Goal: Task Accomplishment & Management: Complete application form

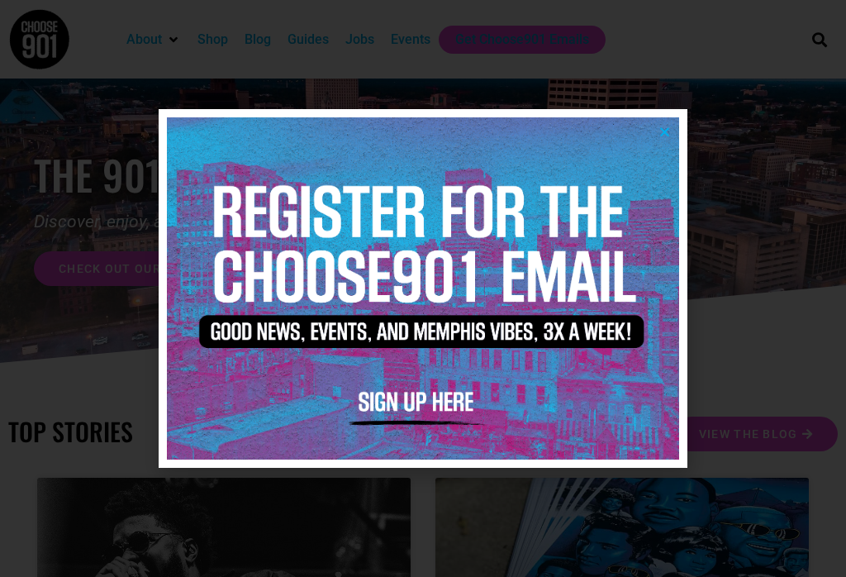
click at [667, 127] on icon "Close" at bounding box center [664, 132] width 12 height 12
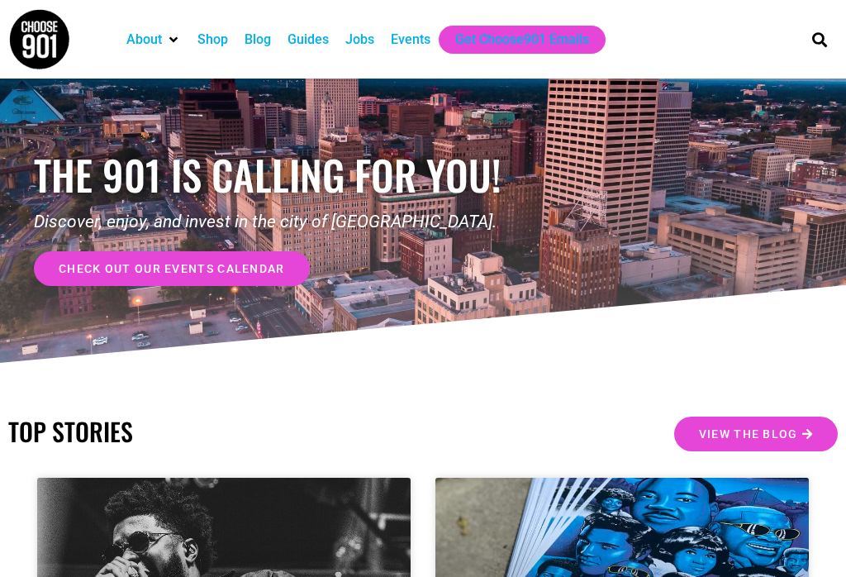
click at [371, 42] on div "Jobs" at bounding box center [359, 40] width 29 height 20
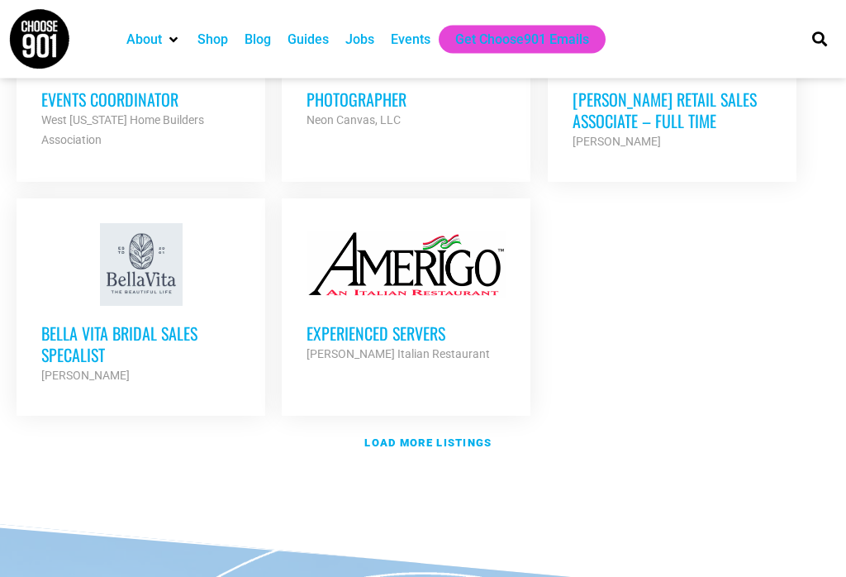
scroll to position [2041, 0]
click at [412, 436] on strong "Load more listings" at bounding box center [427, 442] width 127 height 12
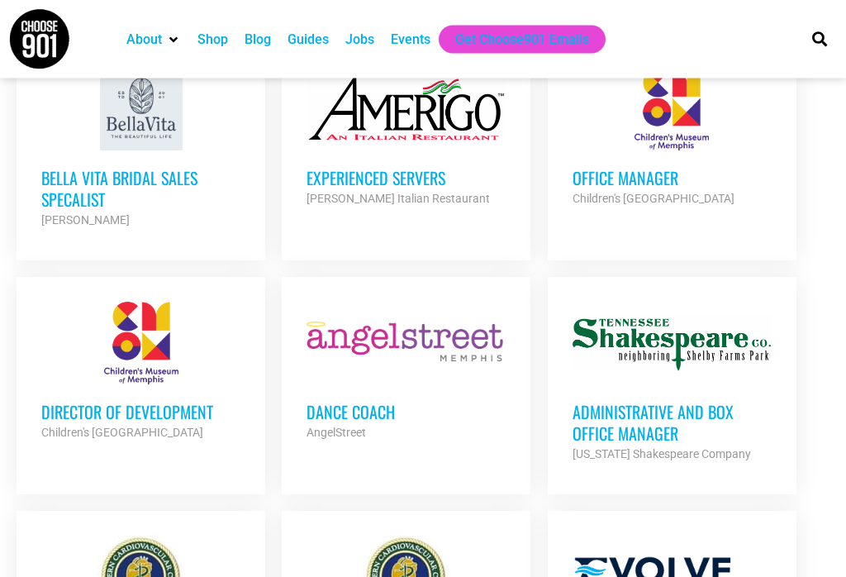
scroll to position [2184, 0]
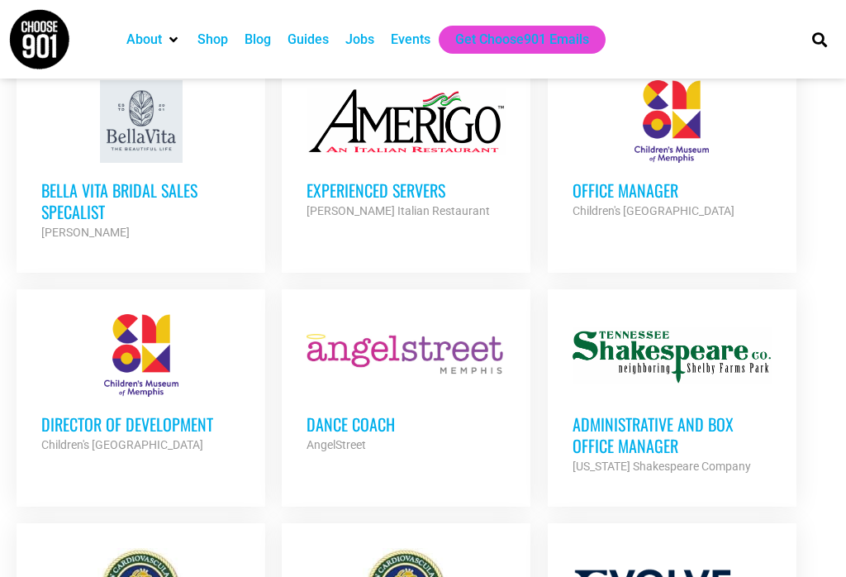
click at [678, 179] on h3 "Office Manager" at bounding box center [672, 189] width 199 height 21
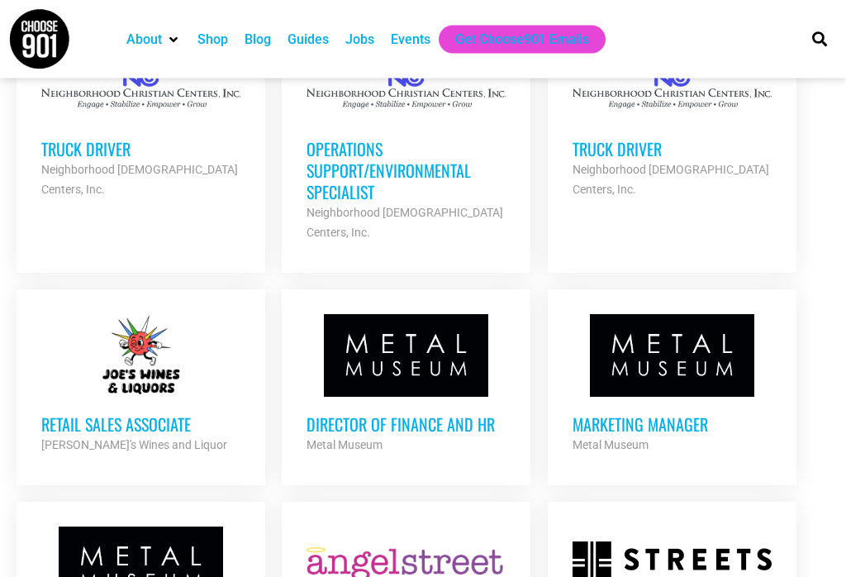
scroll to position [2930, 0]
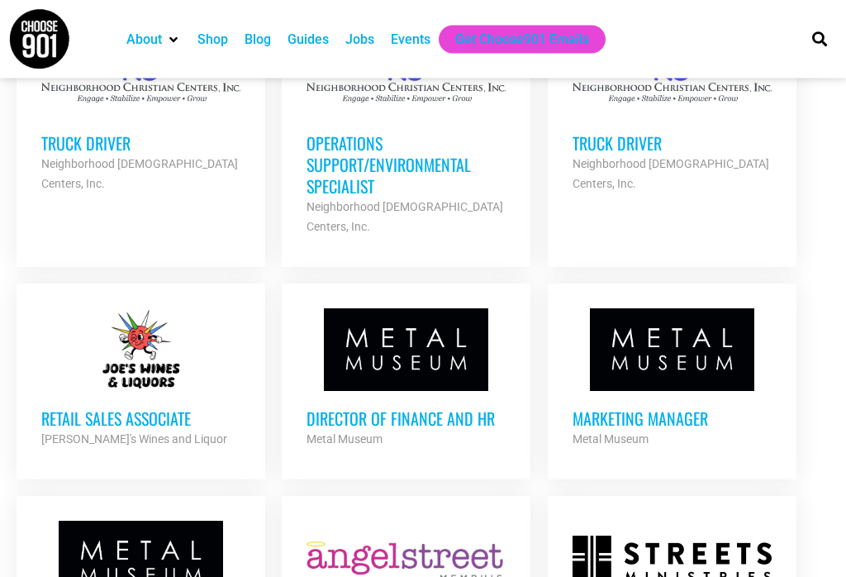
click at [125, 317] on div at bounding box center [140, 350] width 199 height 83
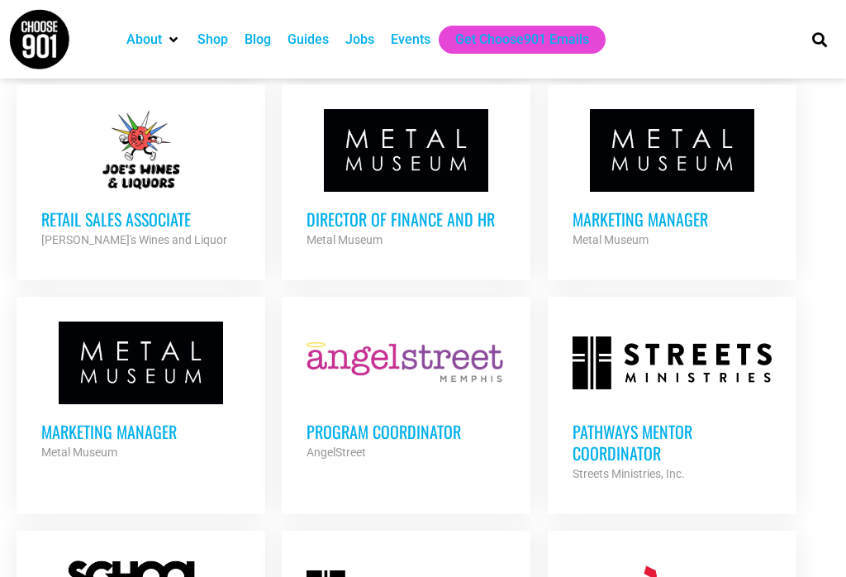
scroll to position [3128, 0]
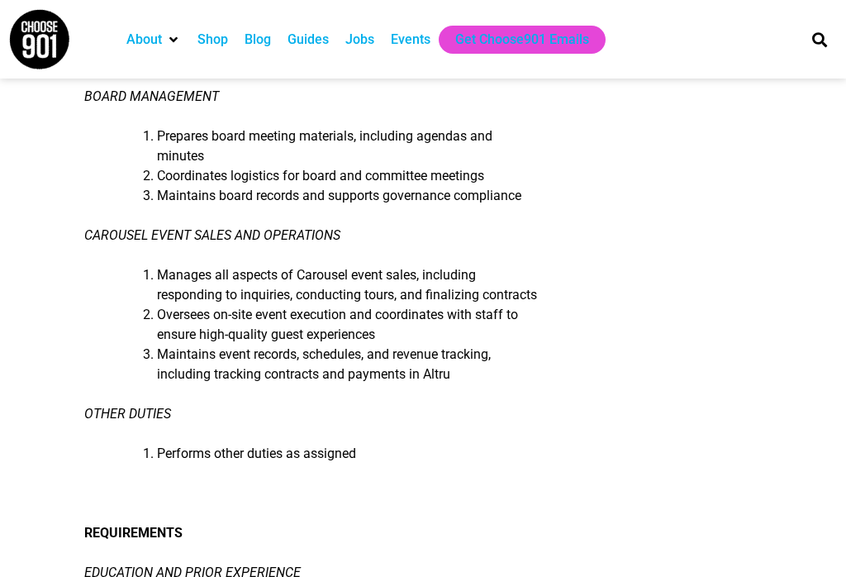
scroll to position [891, 0]
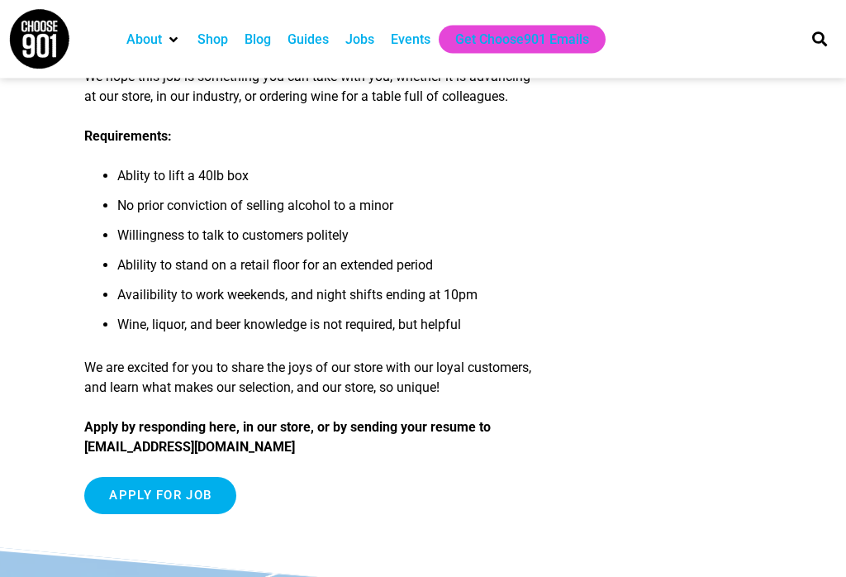
scroll to position [616, 0]
click at [166, 487] on input "Apply for job" at bounding box center [160, 495] width 152 height 37
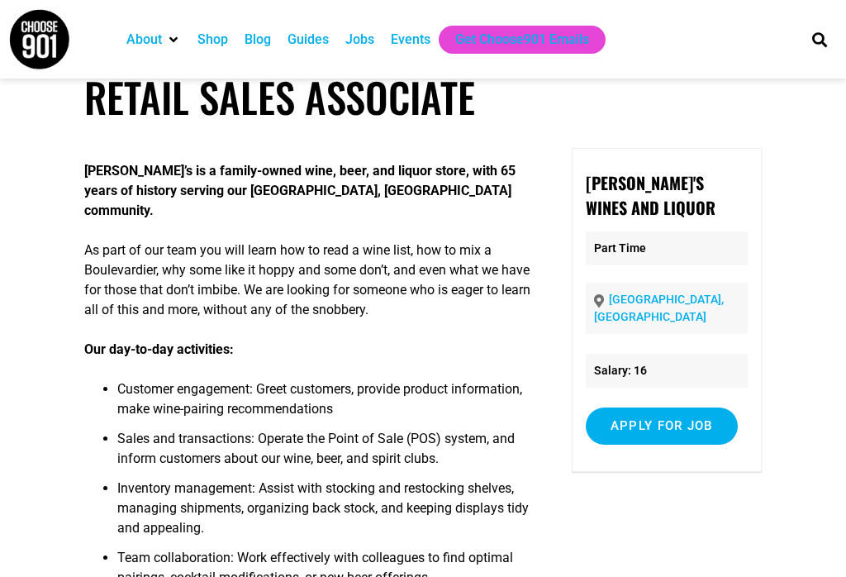
scroll to position [28, 0]
